Goal: Task Accomplishment & Management: Complete application form

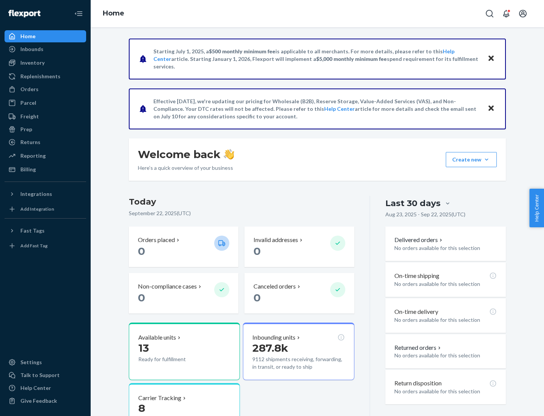
click at [487, 159] on button "Create new Create new inbound Create new order Create new product" at bounding box center [471, 159] width 51 height 15
click at [45, 49] on div "Inbounds" at bounding box center [45, 49] width 80 height 11
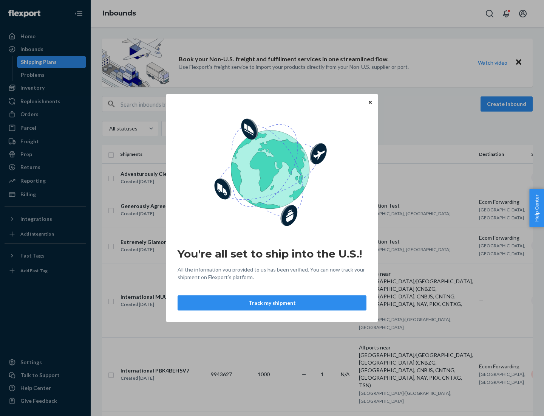
click at [272, 303] on button "Track my shipment" at bounding box center [272, 302] width 189 height 15
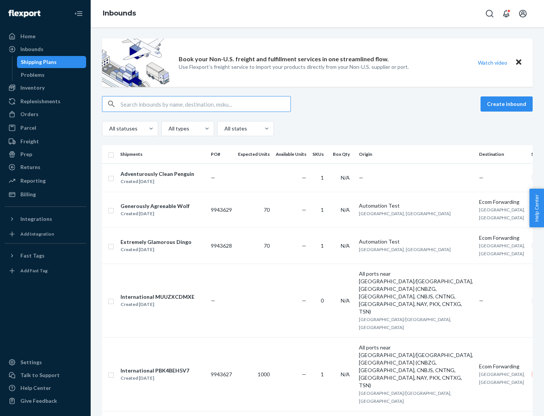
click at [508, 104] on button "Create inbound" at bounding box center [507, 103] width 52 height 15
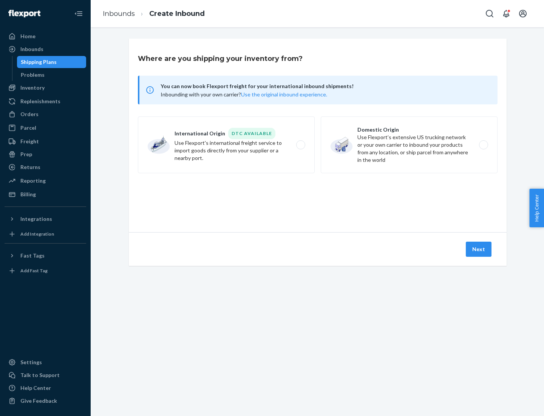
click at [226, 145] on label "International Origin DTC Available Use Flexport's international freight service…" at bounding box center [226, 144] width 177 height 57
click at [300, 145] on input "International Origin DTC Available Use Flexport's international freight service…" at bounding box center [302, 144] width 5 height 5
radio input "true"
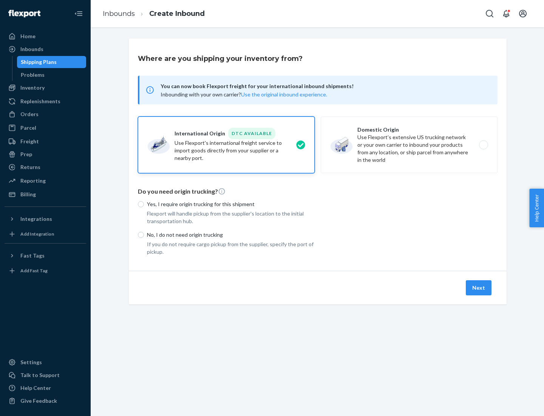
click at [231, 234] on p "No, I do not need origin trucking" at bounding box center [231, 235] width 168 height 8
click at [144, 234] on input "No, I do not need origin trucking" at bounding box center [141, 235] width 6 height 6
radio input "true"
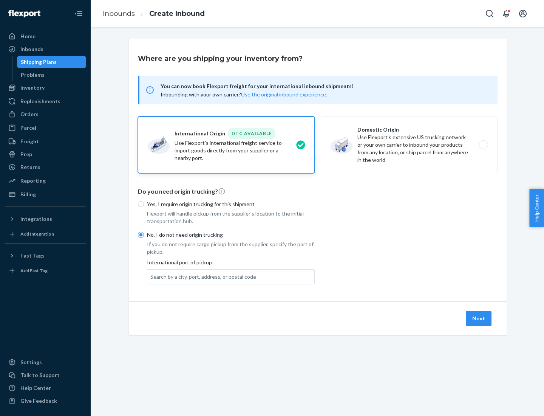
click at [201, 276] on div "Search by a city, port, address, or postal code" at bounding box center [203, 277] width 106 height 8
click at [151, 276] on input "Search by a city, port, address, or postal code" at bounding box center [150, 277] width 1 height 8
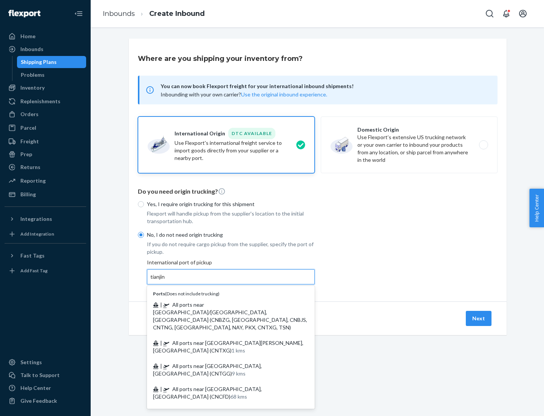
click at [223, 304] on span "| All ports near [GEOGRAPHIC_DATA]/[GEOGRAPHIC_DATA], [GEOGRAPHIC_DATA] (CNBZG,…" at bounding box center [230, 315] width 154 height 29
click at [166, 280] on input "tianjin" at bounding box center [157, 277] width 15 height 8
type input "All ports near [GEOGRAPHIC_DATA]/[GEOGRAPHIC_DATA], [GEOGRAPHIC_DATA] (CNBZG, […"
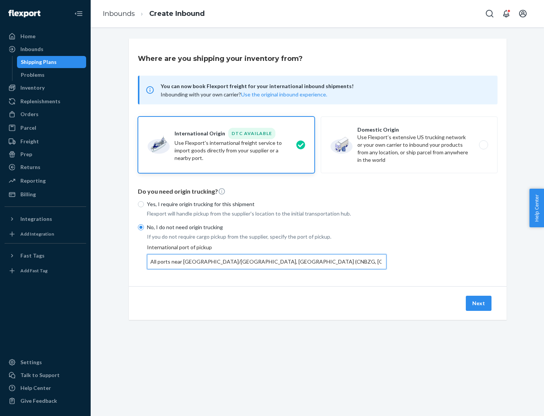
click at [479, 303] on button "Next" at bounding box center [479, 302] width 26 height 15
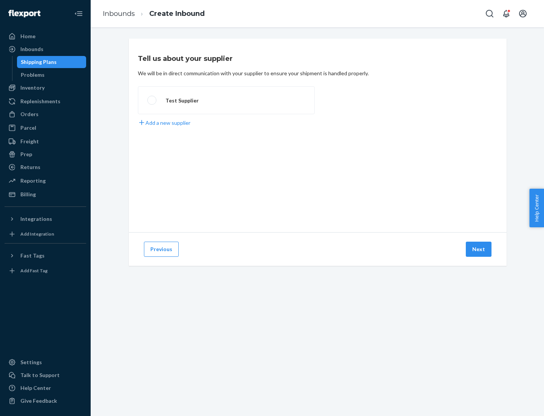
click at [226, 100] on label "Test Supplier" at bounding box center [226, 100] width 177 height 28
click at [152, 100] on input "Test Supplier" at bounding box center [149, 100] width 5 height 5
radio input "true"
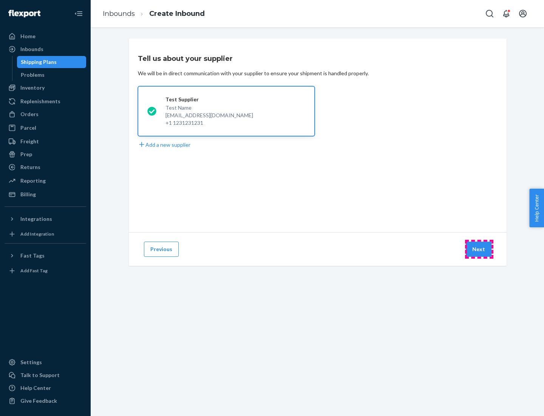
click at [479, 249] on button "Next" at bounding box center [479, 248] width 26 height 15
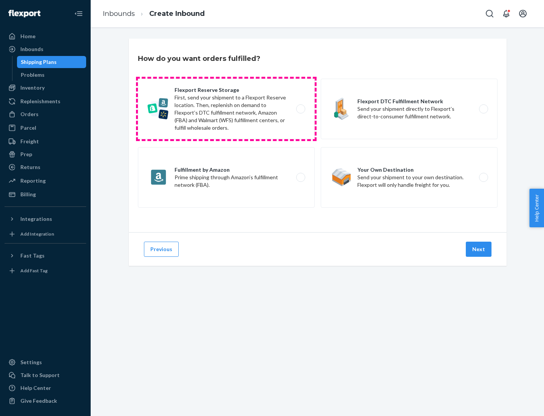
click at [226, 109] on label "Flexport Reserve Storage First, send your shipment to a Flexport Reserve locati…" at bounding box center [226, 109] width 177 height 60
click at [300, 109] on input "Flexport Reserve Storage First, send your shipment to a Flexport Reserve locati…" at bounding box center [302, 109] width 5 height 5
radio input "true"
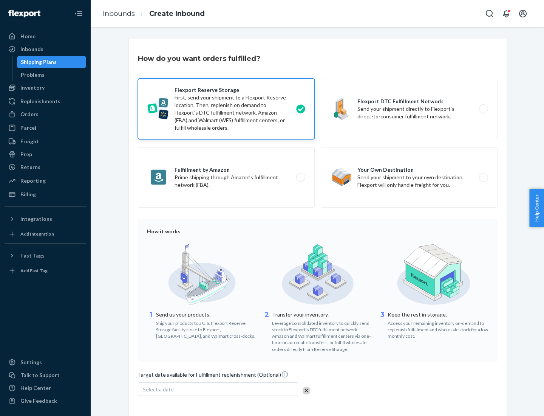
scroll to position [62, 0]
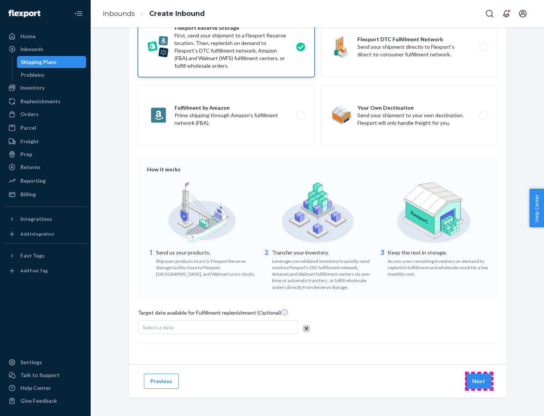
click at [479, 380] on button "Next" at bounding box center [479, 380] width 26 height 15
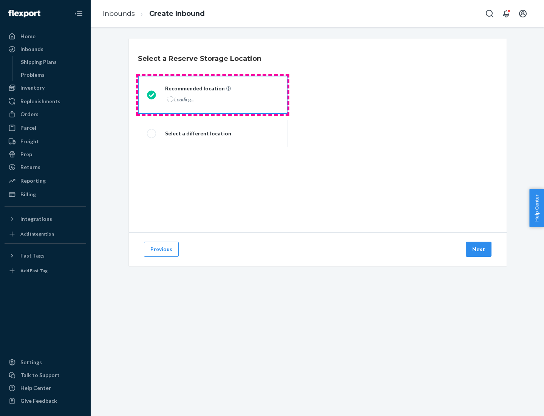
click at [213, 94] on div "Loading..." at bounding box center [197, 99] width 64 height 11
click at [152, 94] on input "Recommended location Loading..." at bounding box center [149, 94] width 5 height 5
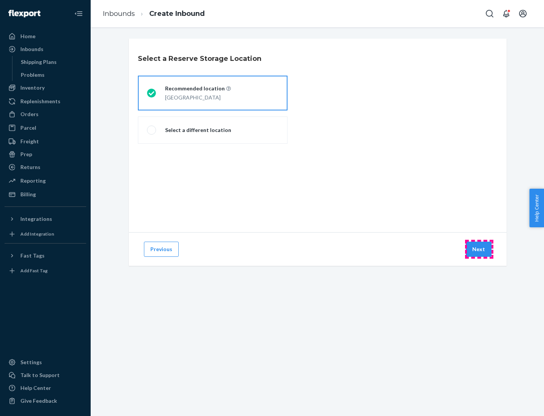
click at [479, 249] on button "Next" at bounding box center [479, 248] width 26 height 15
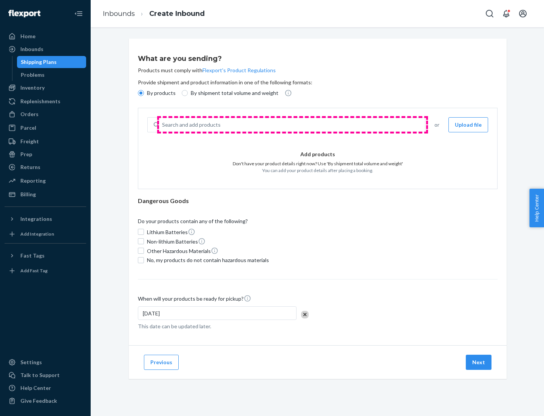
click at [292, 125] on div "Search and add products" at bounding box center [292, 125] width 266 height 14
click at [163, 125] on input "Search and add products" at bounding box center [162, 125] width 1 height 8
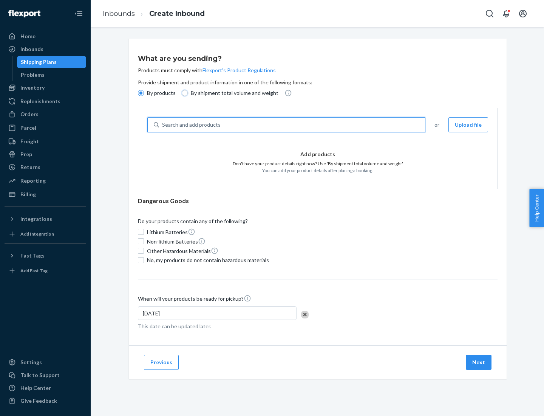
click at [184, 93] on input "By shipment total volume and weight" at bounding box center [185, 93] width 6 height 6
radio input "true"
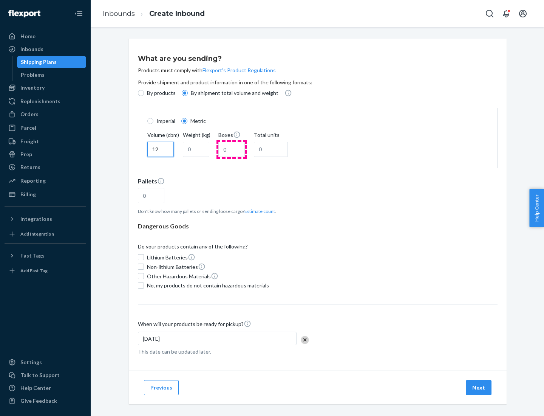
type input "12"
type input "22"
type input "222"
type input "121"
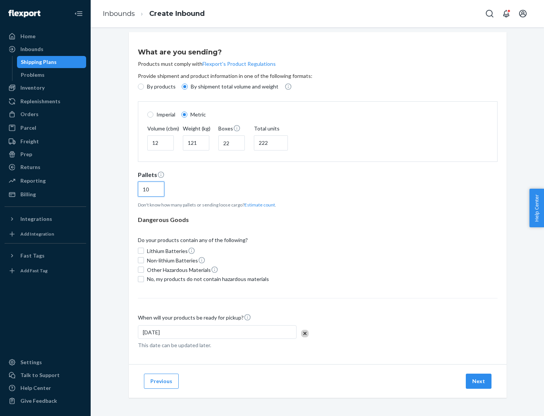
type input "10"
click at [207, 278] on span "No, my products do not contain hazardous materials" at bounding box center [208, 279] width 122 height 8
click at [144, 278] on input "No, my products do not contain hazardous materials" at bounding box center [141, 279] width 6 height 6
checkbox input "true"
click at [479, 380] on button "Next" at bounding box center [479, 380] width 26 height 15
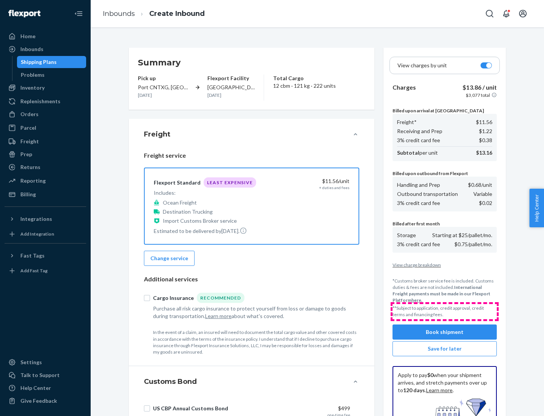
scroll to position [110, 0]
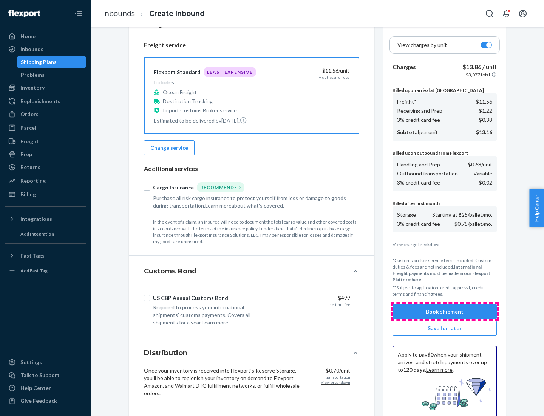
click at [445, 311] on button "Book shipment" at bounding box center [445, 311] width 104 height 15
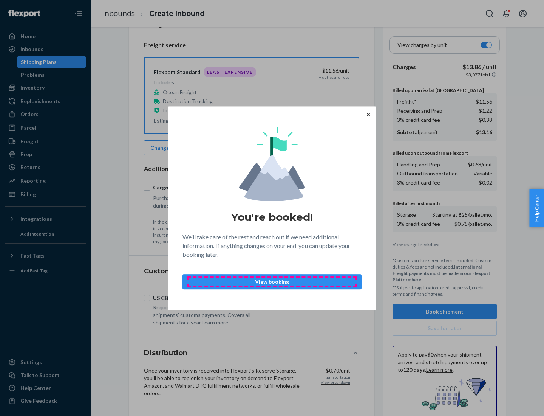
click at [272, 281] on p "View booking" at bounding box center [272, 282] width 166 height 8
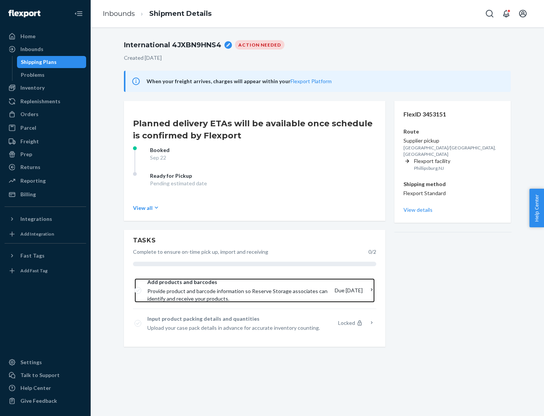
click at [239, 290] on span "Provide product and barcode information so Reserve Storage associates can ident…" at bounding box center [237, 294] width 181 height 15
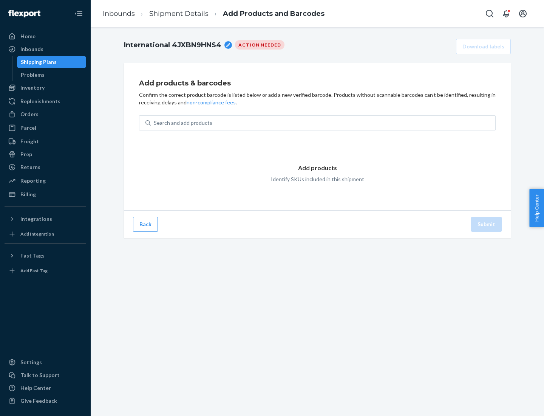
click at [323, 123] on div "Search and add products" at bounding box center [323, 123] width 345 height 14
click at [155, 123] on input "Search and add products" at bounding box center [154, 123] width 1 height 8
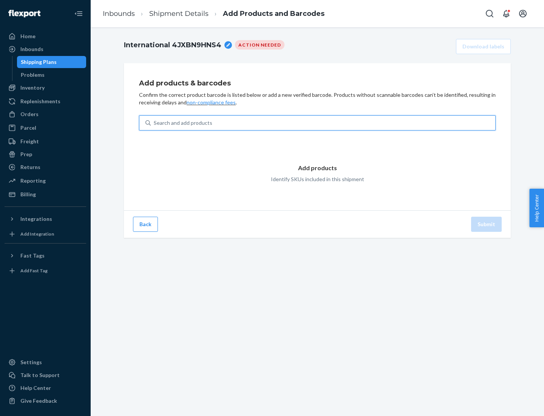
type input "test"
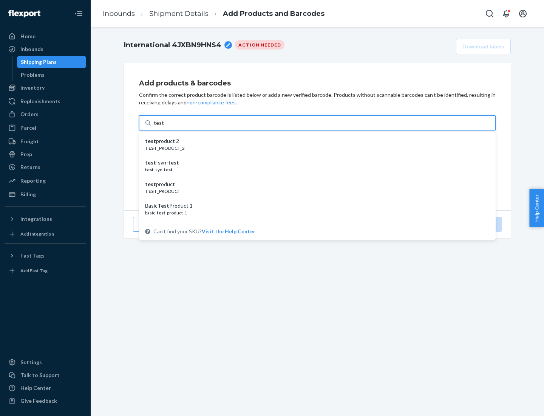
scroll to position [28, 0]
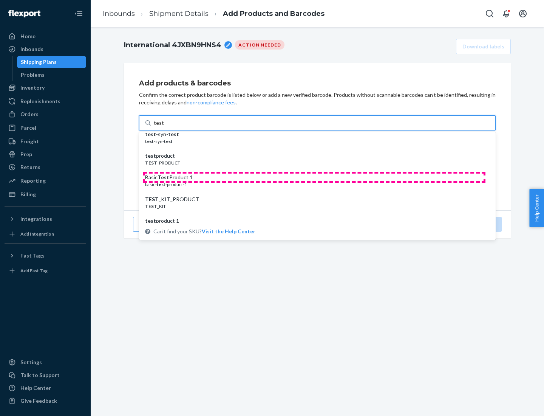
click at [314, 177] on div "Basic Test Product 1" at bounding box center [314, 177] width 339 height 8
click at [164, 127] on input "test" at bounding box center [159, 123] width 10 height 8
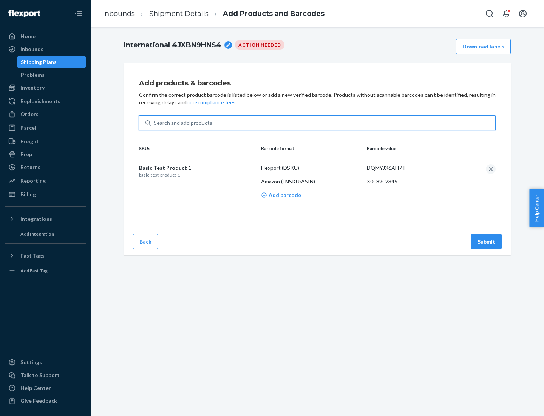
click at [487, 241] on button "Submit" at bounding box center [486, 241] width 31 height 15
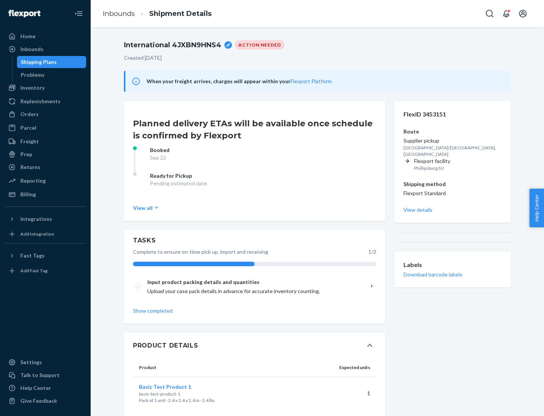
scroll to position [13, 0]
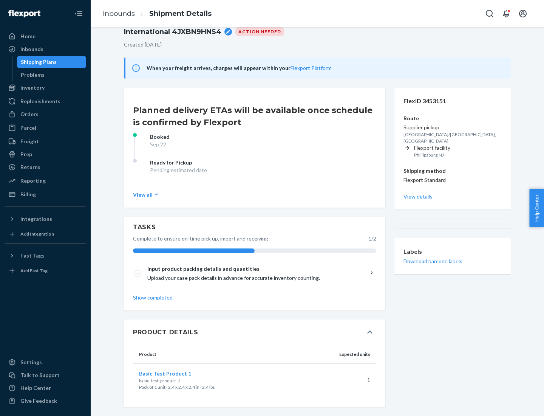
click at [177, 373] on span "Basic Test Product 1" at bounding box center [165, 373] width 52 height 6
